Goal: Find specific page/section: Find specific page/section

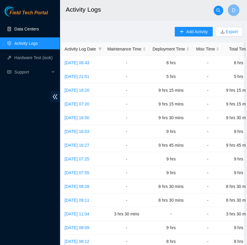
click at [22, 27] on link "Data Centers" at bounding box center [26, 29] width 25 height 5
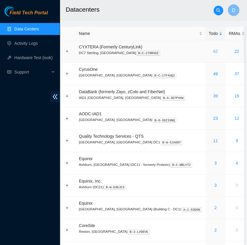
click at [213, 49] on link "62" at bounding box center [215, 51] width 5 height 5
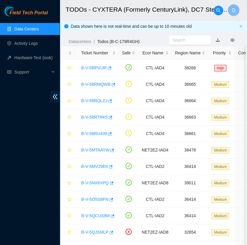
click at [39, 27] on link "Data Centers" at bounding box center [26, 29] width 25 height 5
